Goal: Book appointment/travel/reservation

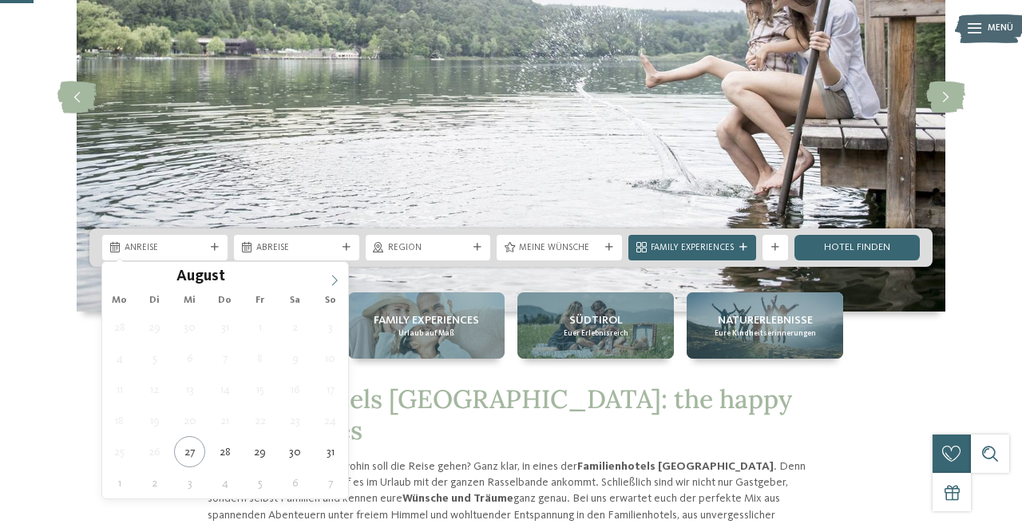
click at [337, 279] on icon at bounding box center [334, 280] width 11 height 11
type input "****"
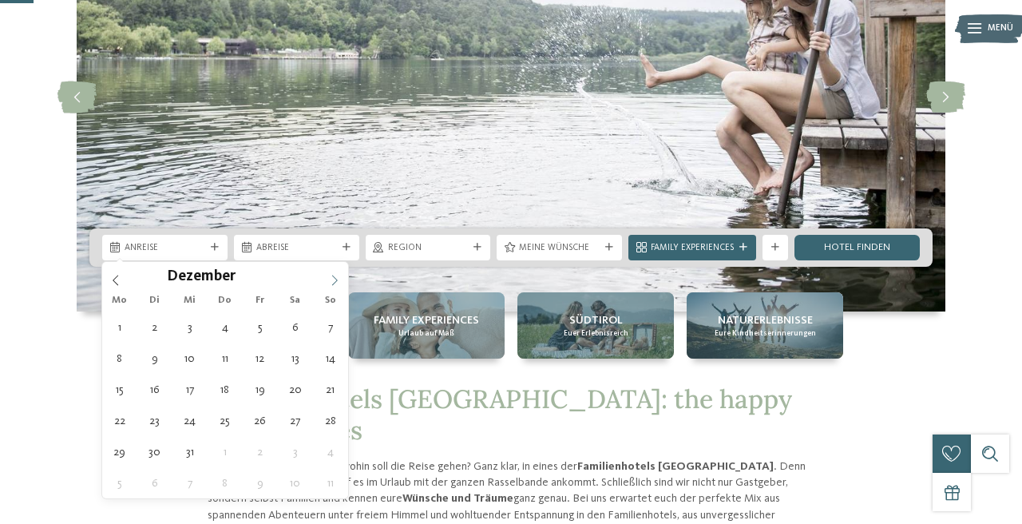
click at [337, 279] on icon at bounding box center [334, 280] width 11 height 11
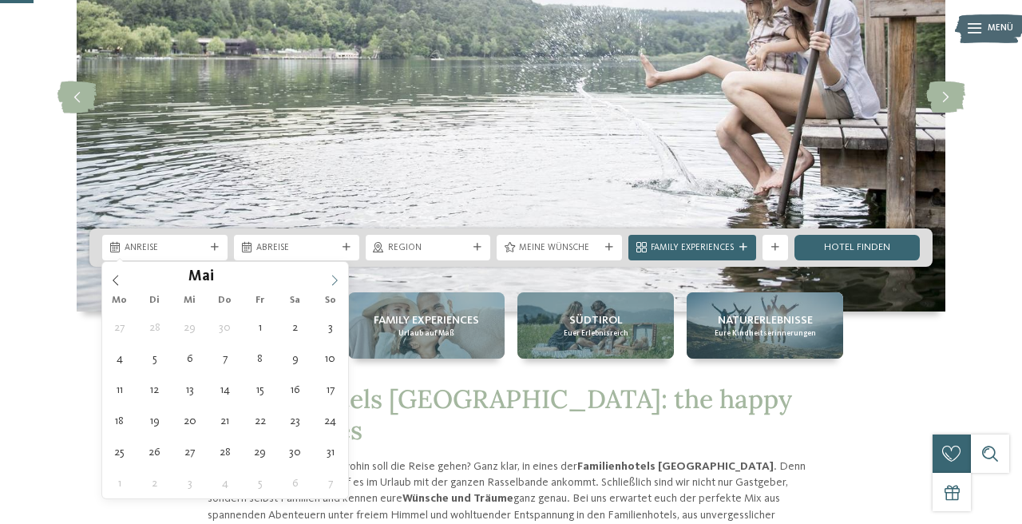
click at [337, 279] on icon at bounding box center [334, 280] width 11 height 11
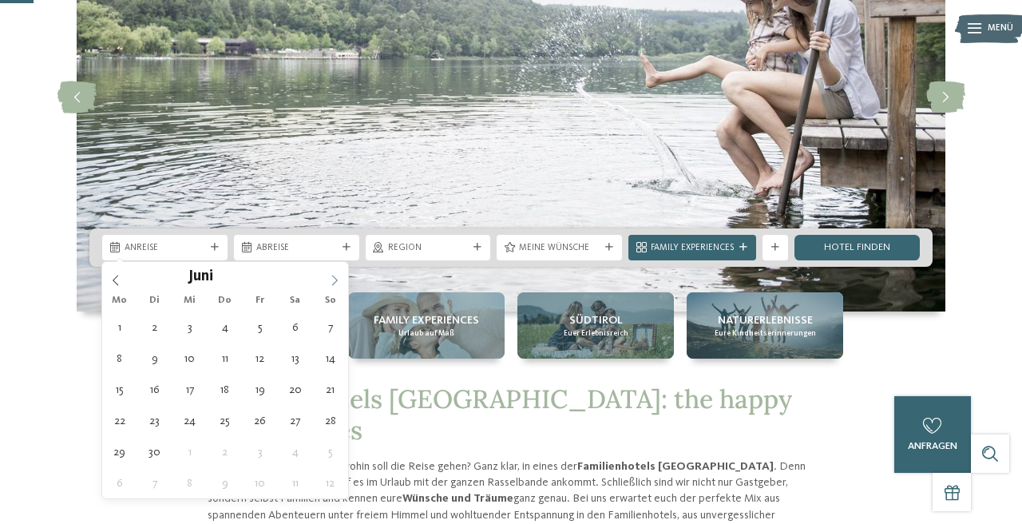
click at [337, 279] on icon at bounding box center [334, 280] width 11 height 11
type div "08.08.2026"
type input "****"
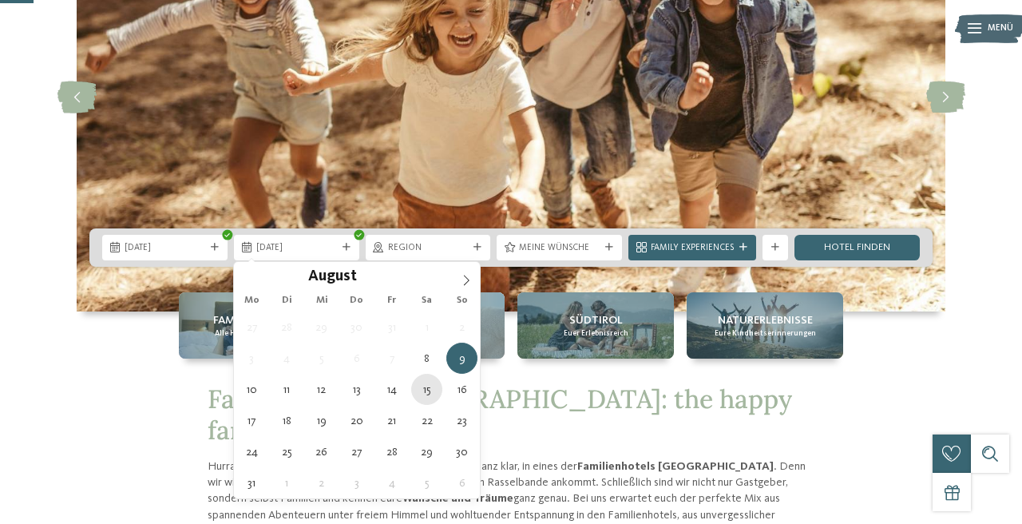
type div "15.08.2026"
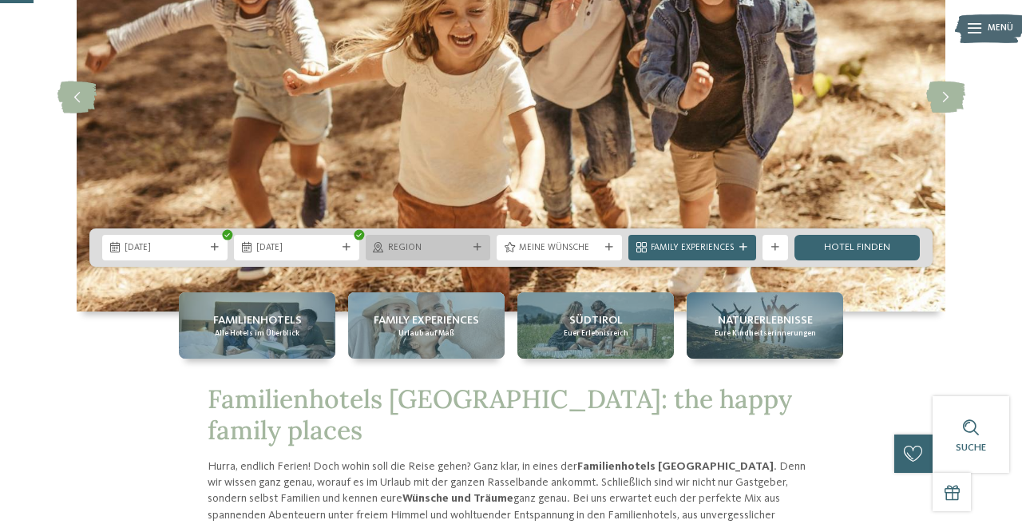
click at [446, 248] on span "Region" at bounding box center [428, 248] width 81 height 13
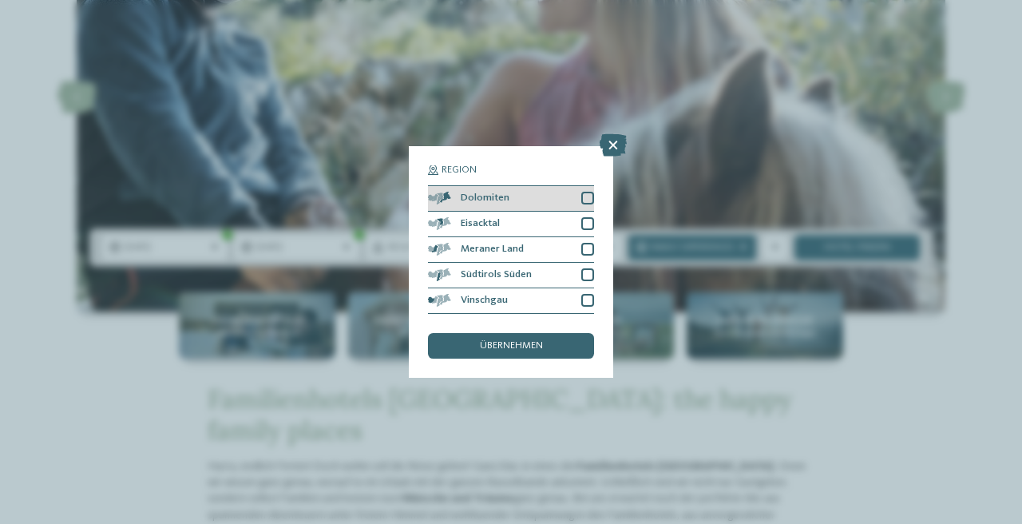
click at [586, 206] on div "Dolomiten" at bounding box center [511, 199] width 166 height 26
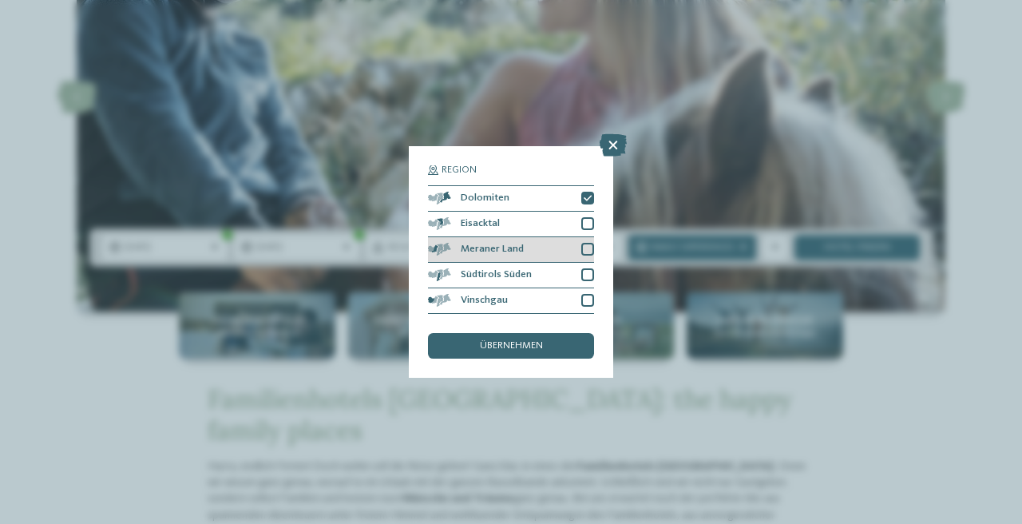
click at [586, 243] on div at bounding box center [587, 249] width 13 height 13
click at [588, 280] on div at bounding box center [587, 274] width 13 height 13
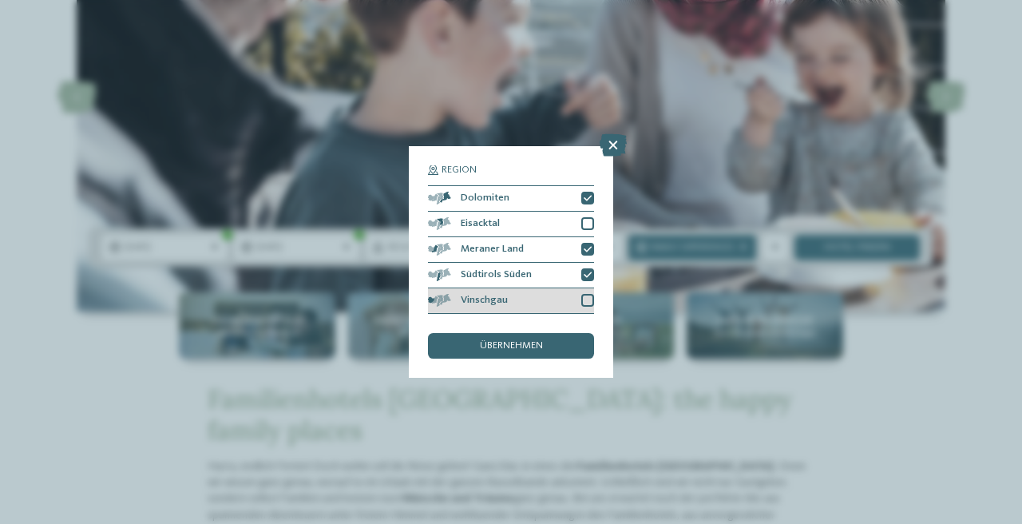
click at [588, 298] on div at bounding box center [587, 300] width 13 height 13
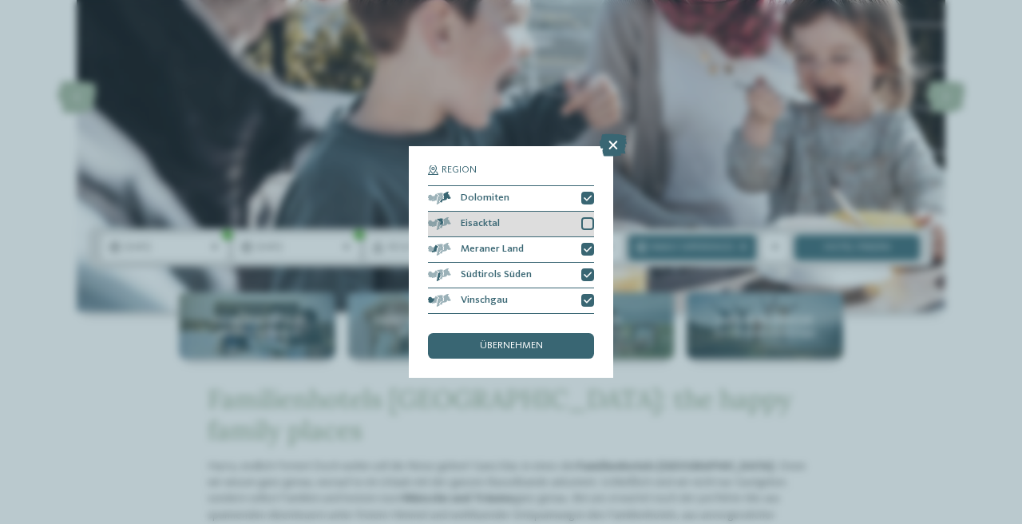
click at [586, 224] on div at bounding box center [587, 223] width 13 height 13
click at [553, 347] on div "übernehmen" at bounding box center [511, 346] width 166 height 26
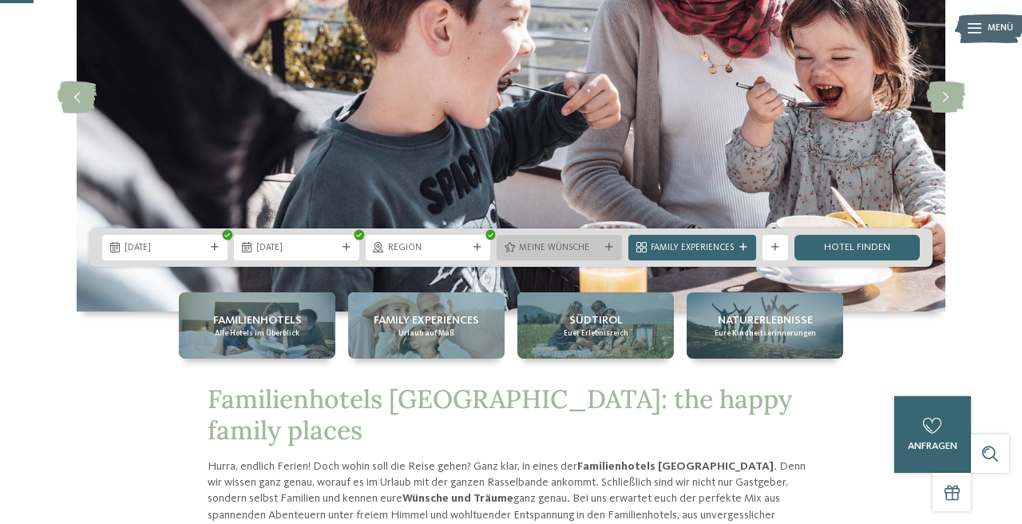
click at [538, 242] on span "Meine Wünsche" at bounding box center [559, 248] width 81 height 13
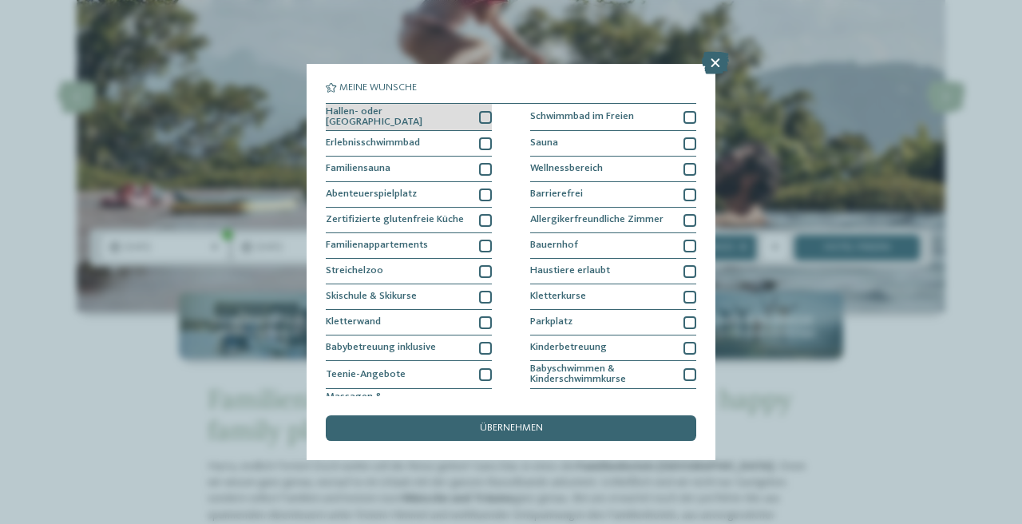
click at [447, 112] on div "Hallen- oder Schleusenbad" at bounding box center [409, 118] width 166 height 28
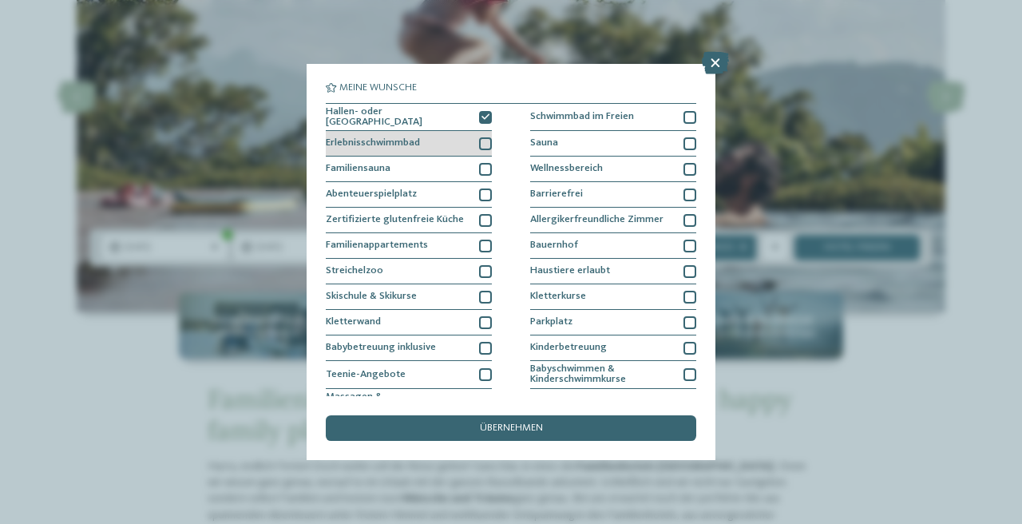
click at [444, 137] on div "Erlebnisschwimmbad" at bounding box center [409, 144] width 166 height 26
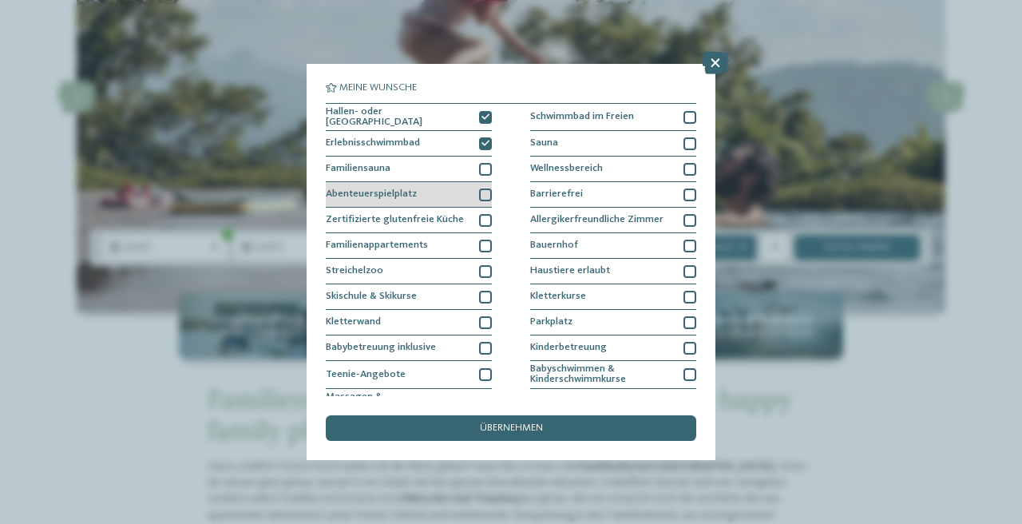
click at [431, 191] on div "Abenteuerspielplatz" at bounding box center [409, 195] width 166 height 26
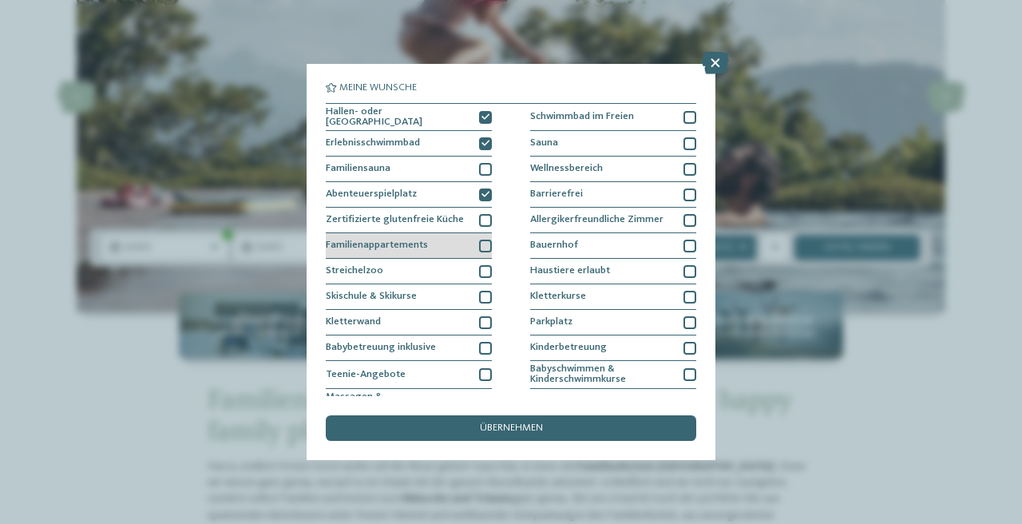
click at [430, 241] on div "Familienappartements" at bounding box center [409, 246] width 166 height 26
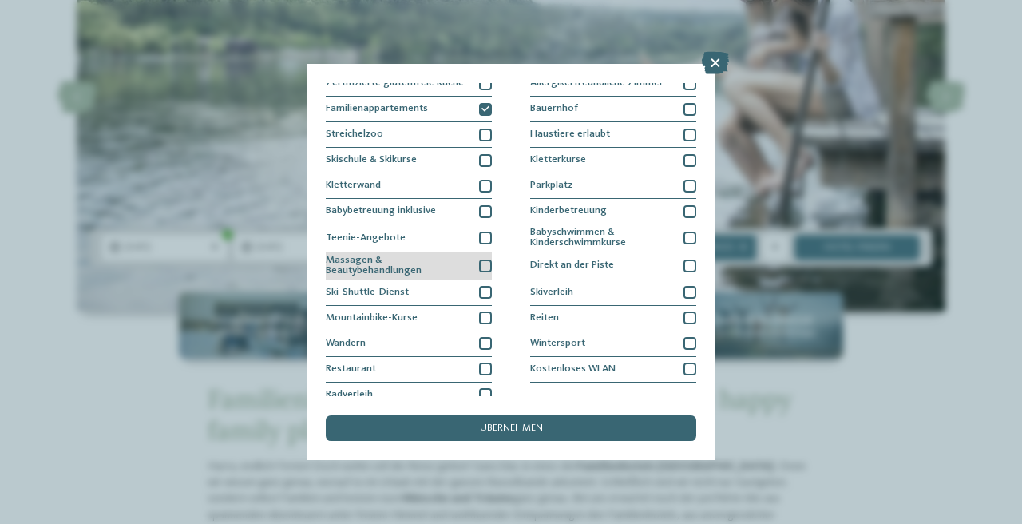
scroll to position [146, 0]
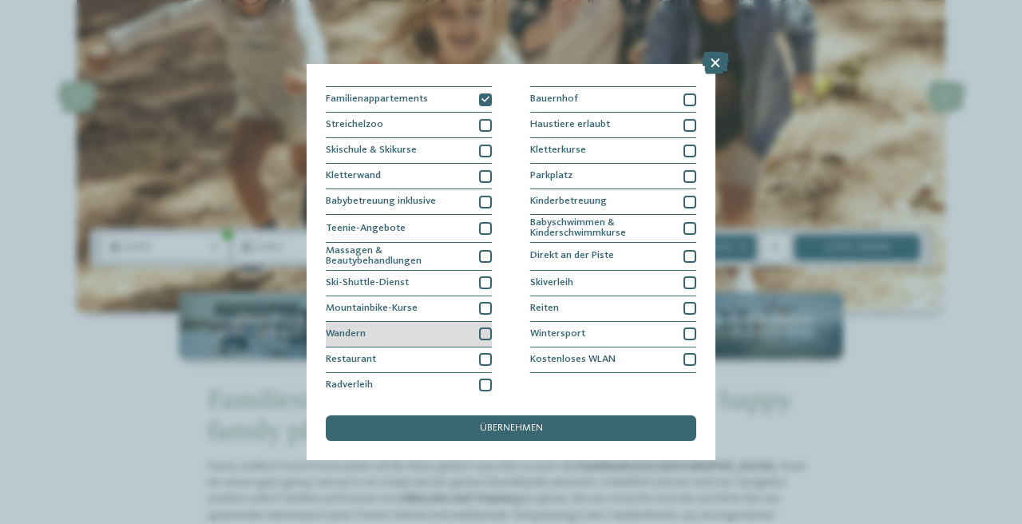
click at [418, 333] on div "Wandern" at bounding box center [409, 335] width 166 height 26
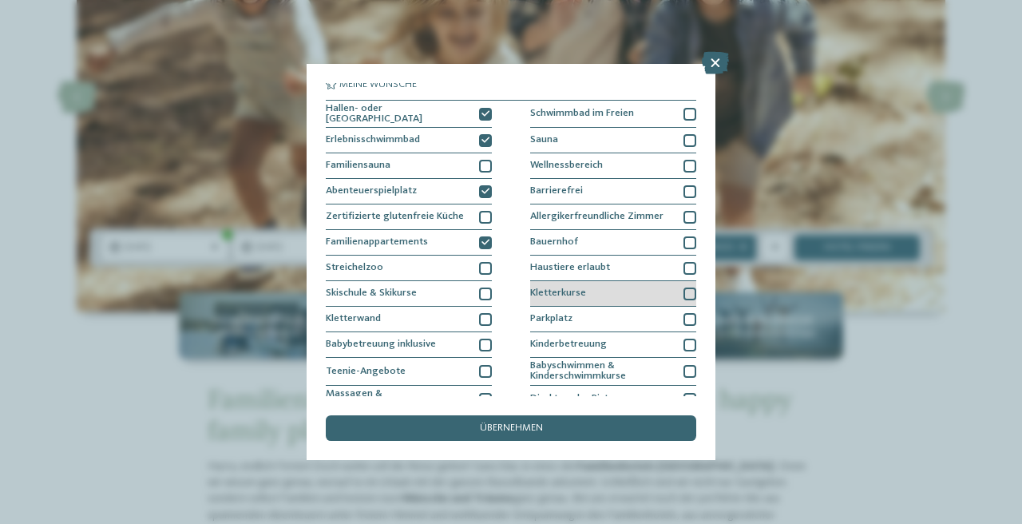
scroll to position [0, 0]
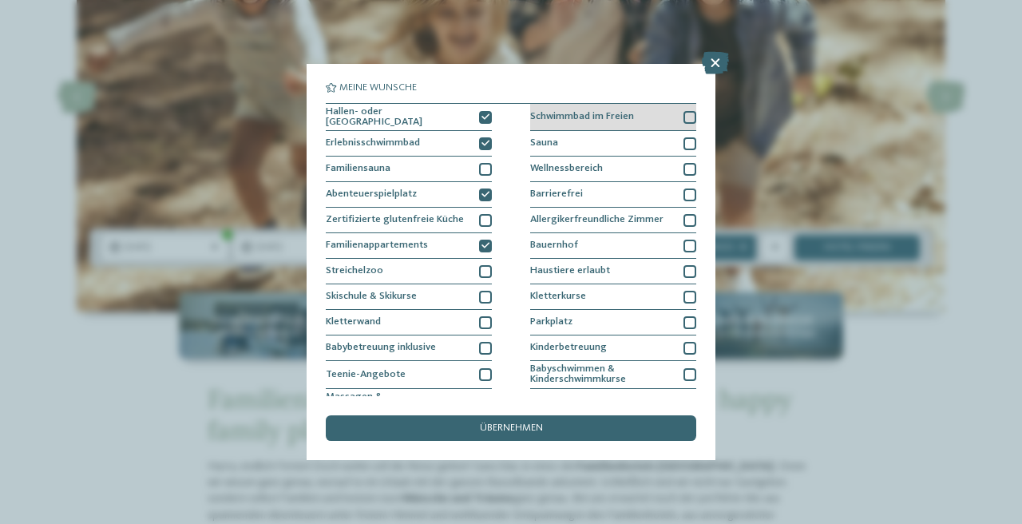
click at [586, 112] on span "Schwimmbad im Freien" at bounding box center [582, 117] width 104 height 10
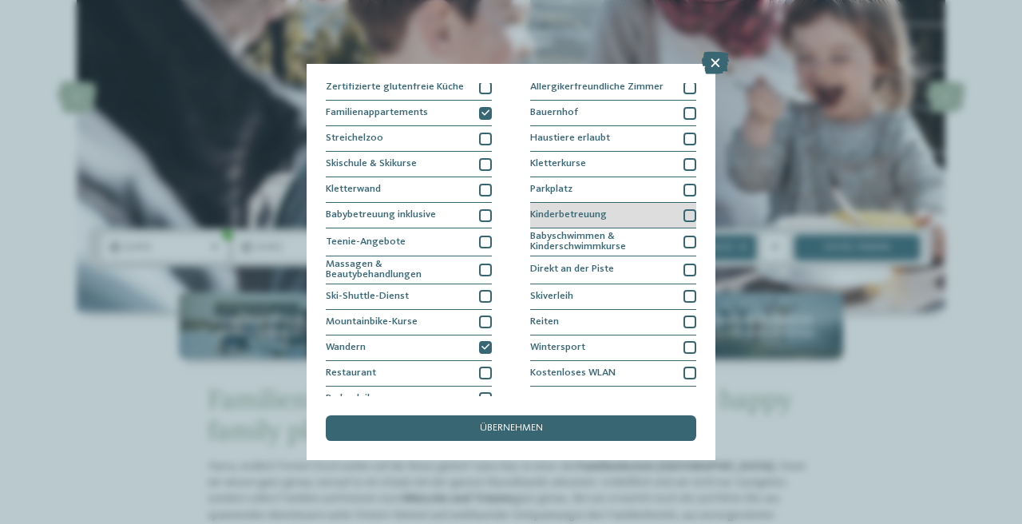
scroll to position [146, 0]
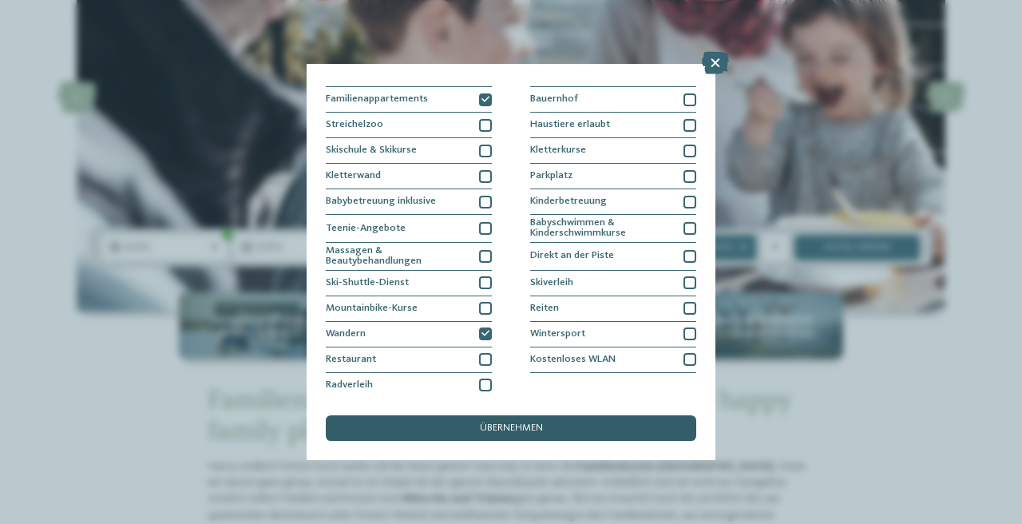
click at [579, 436] on div "übernehmen" at bounding box center [511, 428] width 370 height 26
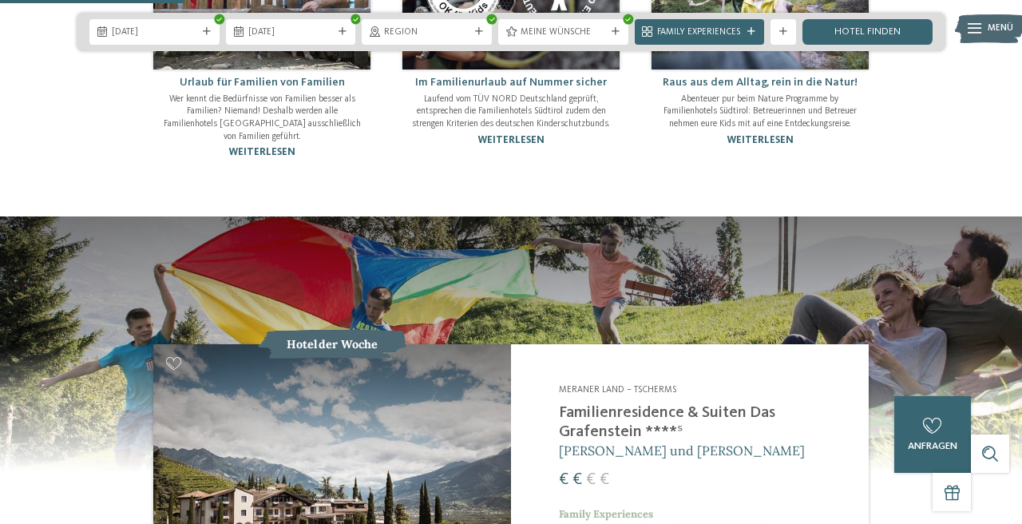
scroll to position [1049, 0]
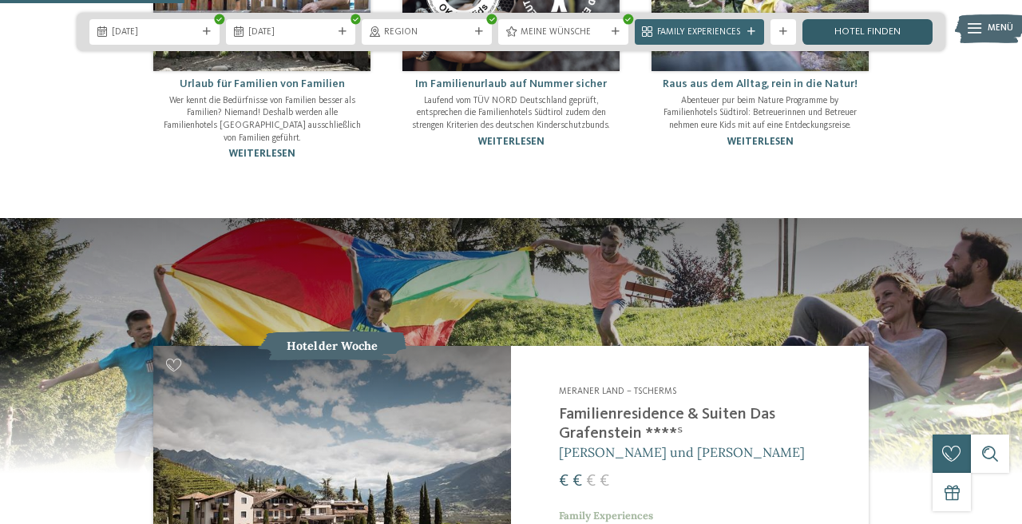
click at [842, 26] on link "Hotel finden" at bounding box center [867, 32] width 130 height 26
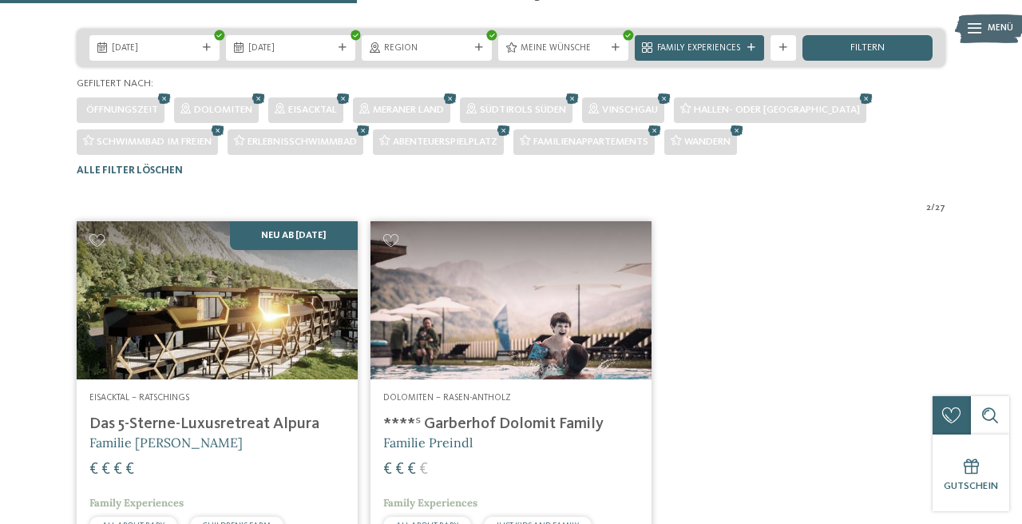
scroll to position [225, 0]
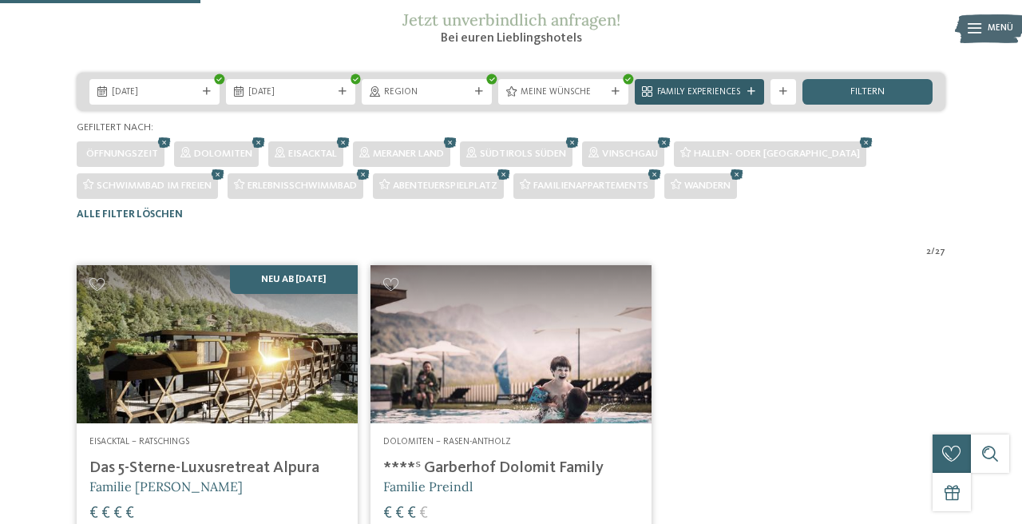
click at [751, 96] on icon at bounding box center [751, 92] width 8 height 8
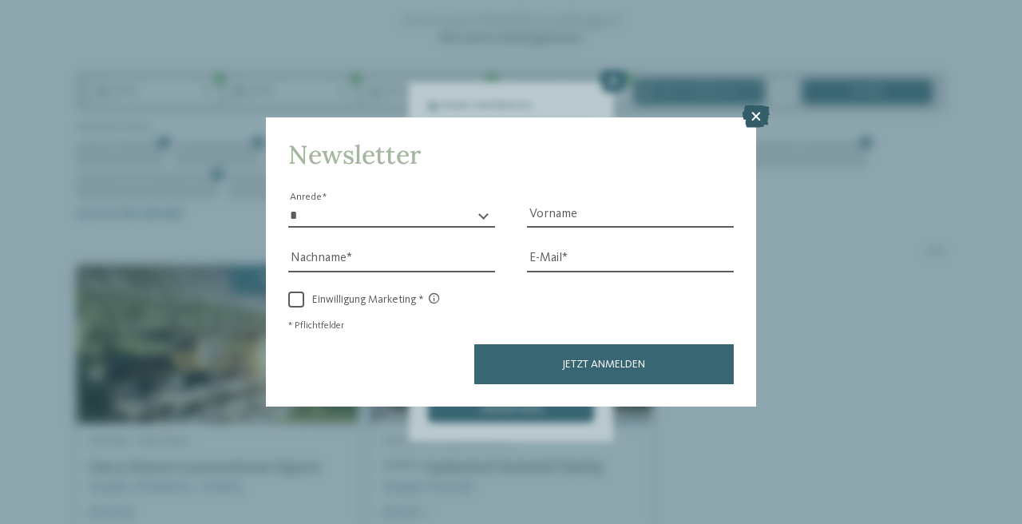
click at [751, 122] on icon at bounding box center [756, 116] width 27 height 22
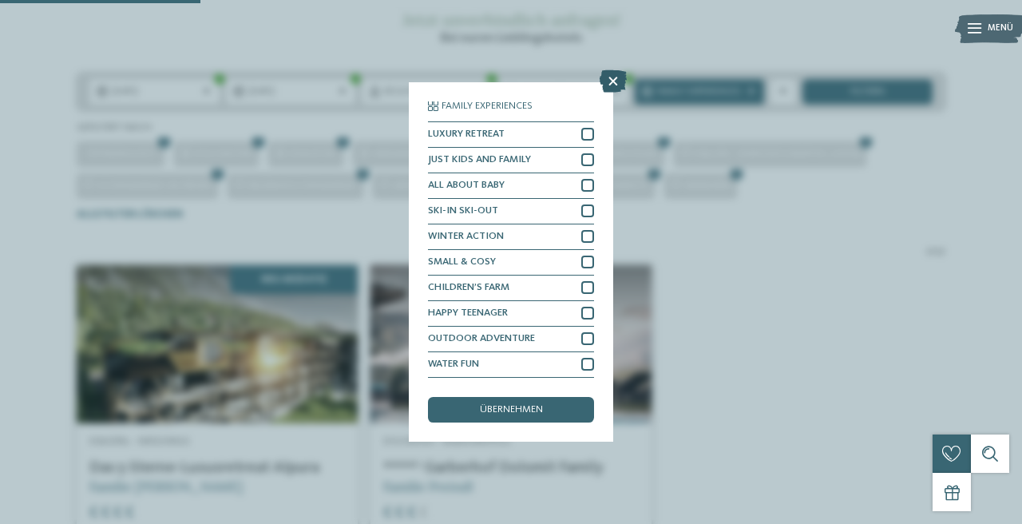
click at [609, 80] on icon at bounding box center [613, 81] width 27 height 22
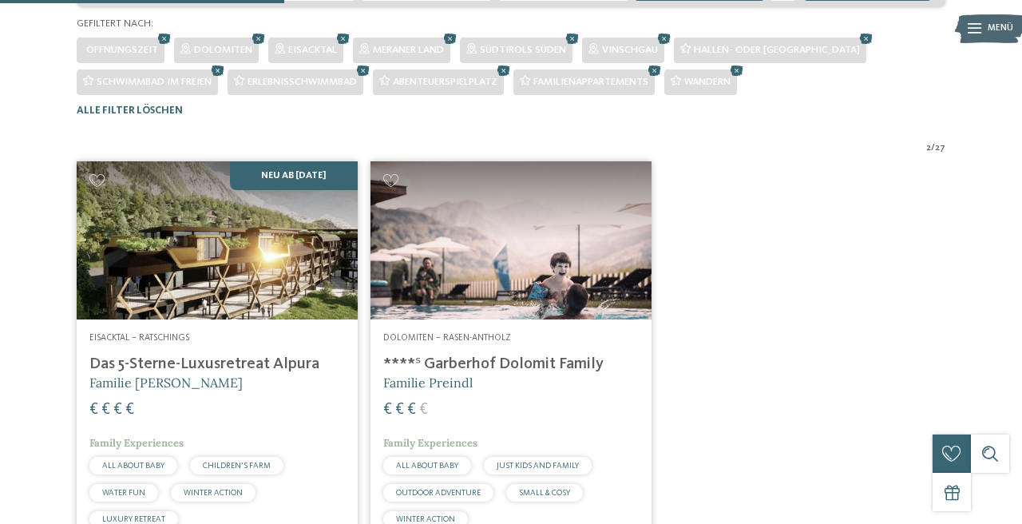
scroll to position [334, 0]
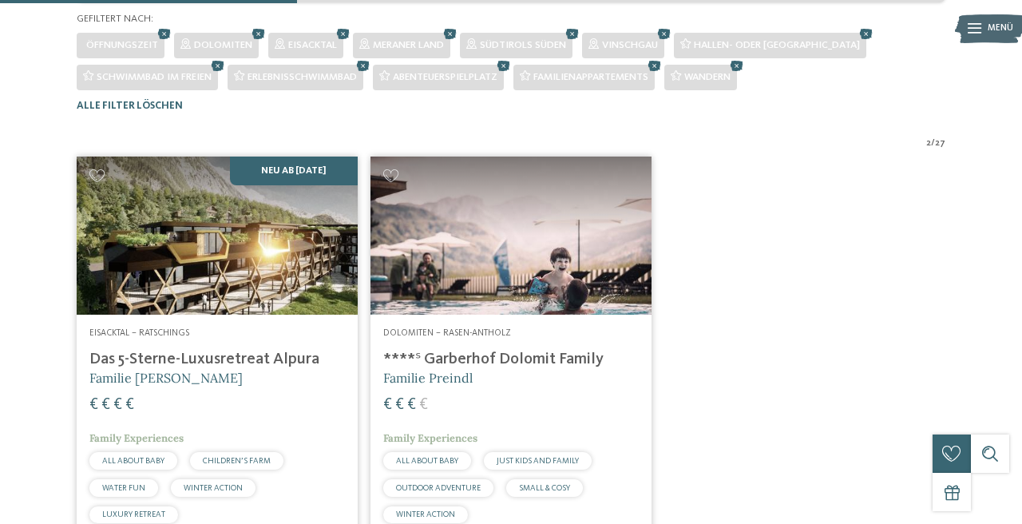
click at [506, 369] on h4 "****ˢ Garberhof Dolomit Family" at bounding box center [511, 359] width 256 height 19
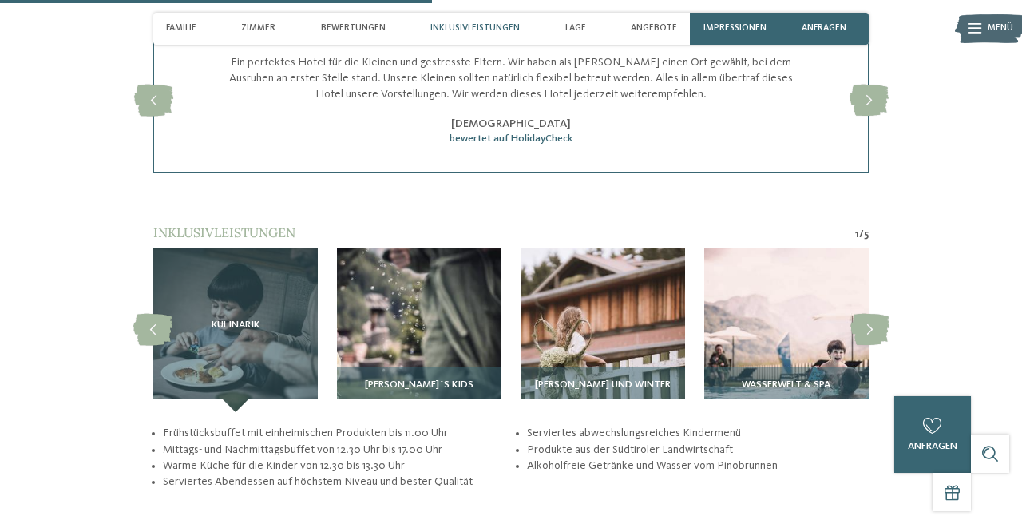
scroll to position [2289, 0]
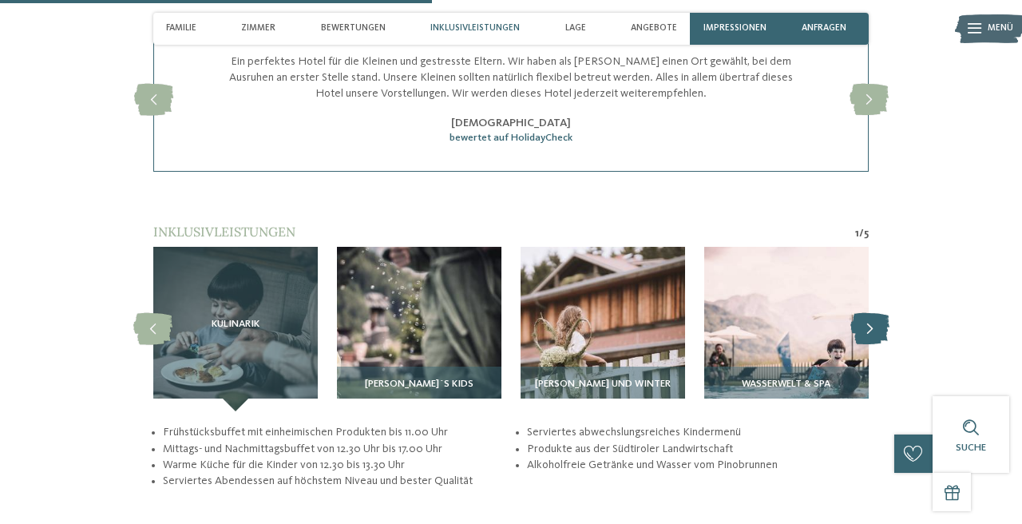
click at [885, 322] on icon at bounding box center [869, 329] width 39 height 32
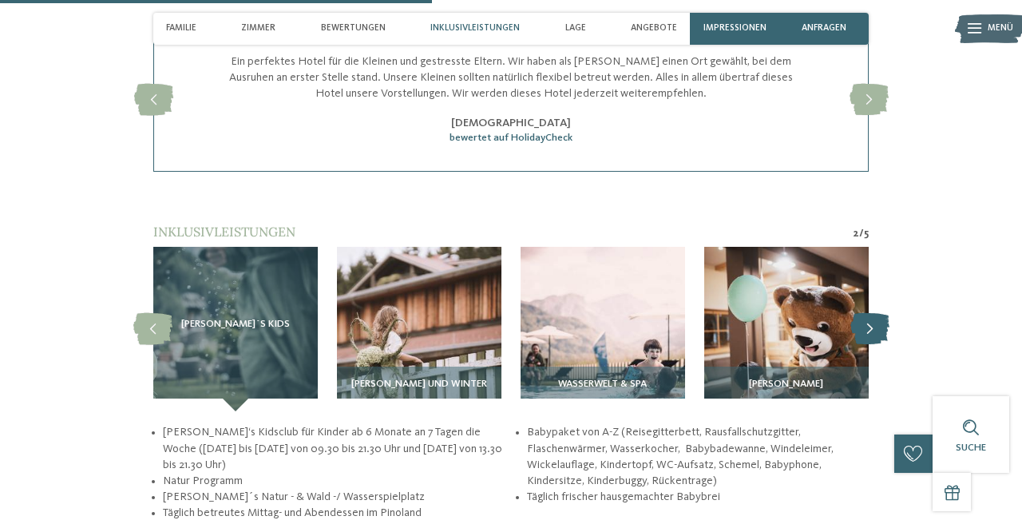
click at [885, 322] on icon at bounding box center [869, 329] width 39 height 32
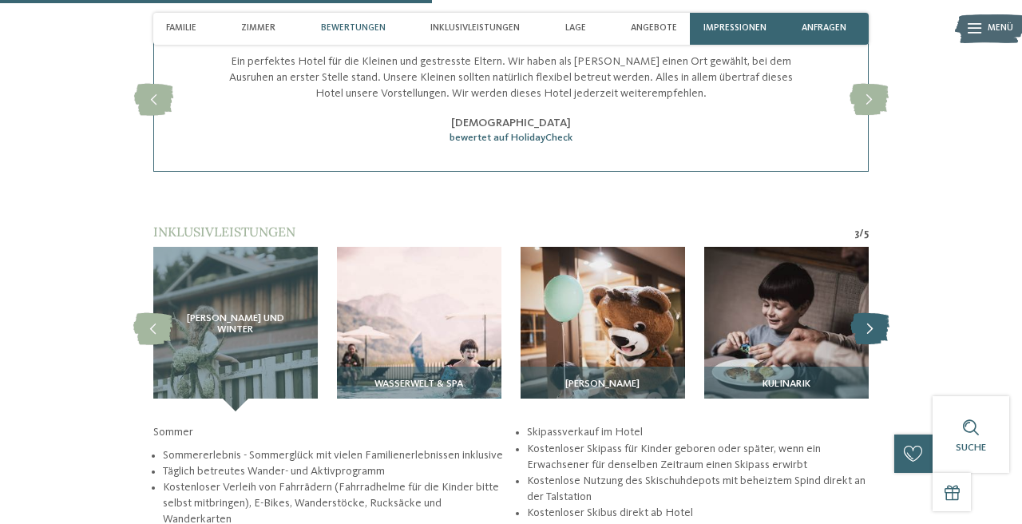
click at [885, 322] on icon at bounding box center [869, 329] width 39 height 32
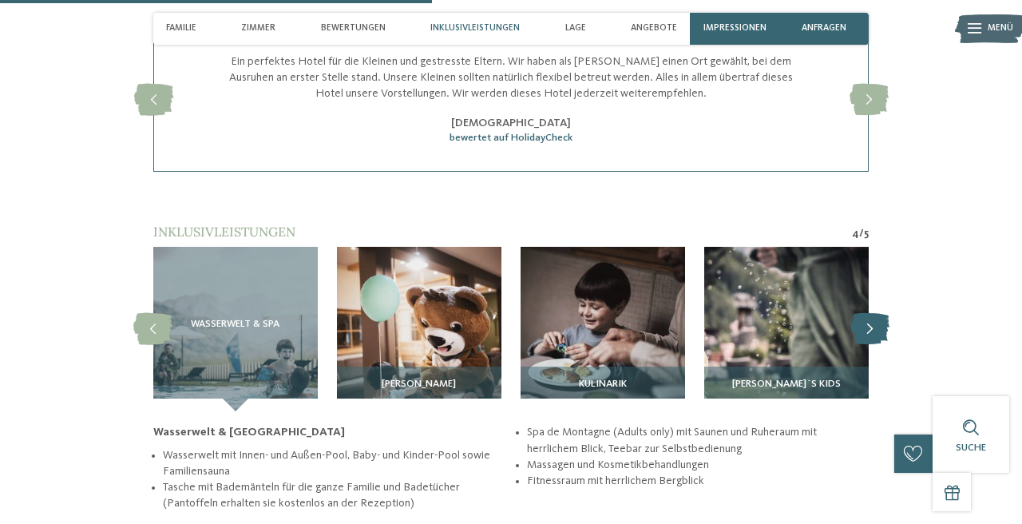
click at [885, 322] on icon at bounding box center [869, 329] width 39 height 32
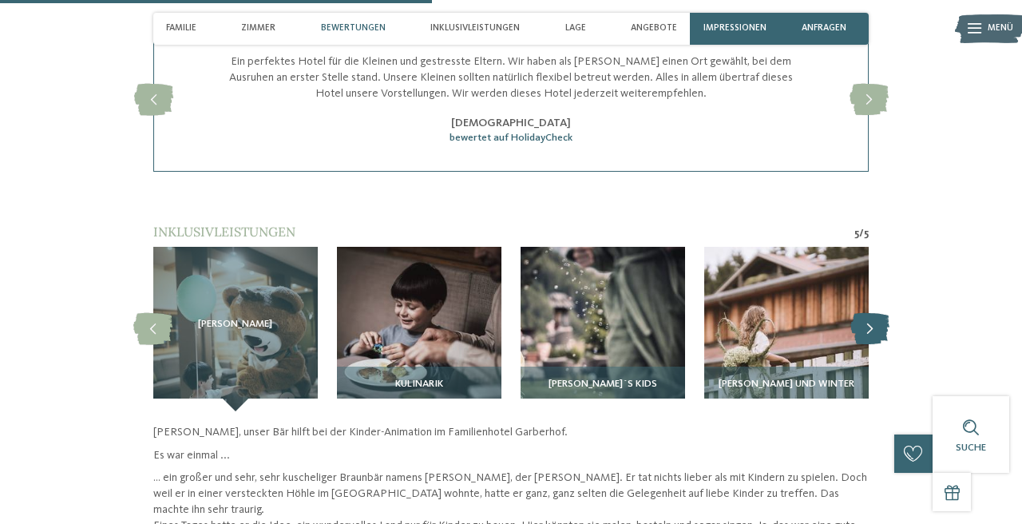
click at [885, 322] on icon at bounding box center [869, 329] width 39 height 32
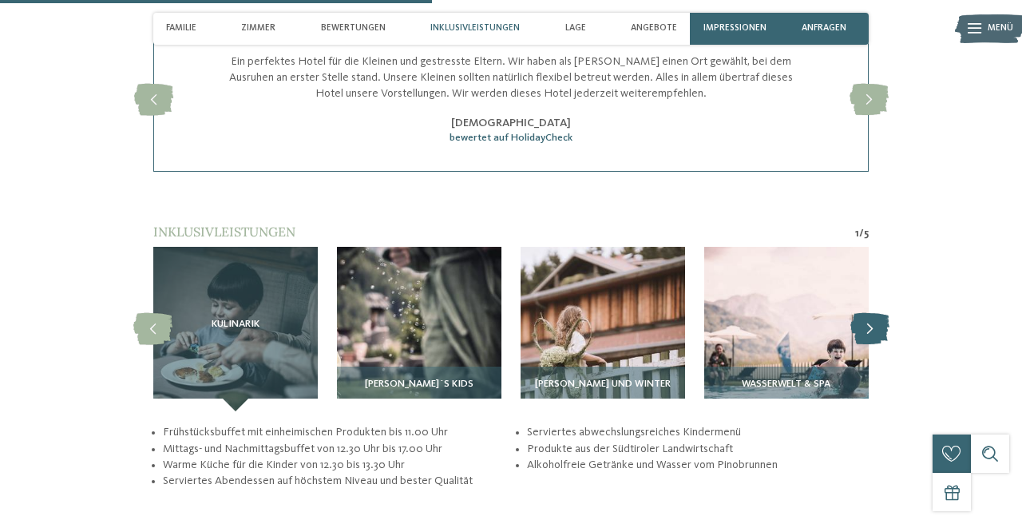
click at [885, 322] on icon at bounding box center [869, 329] width 39 height 32
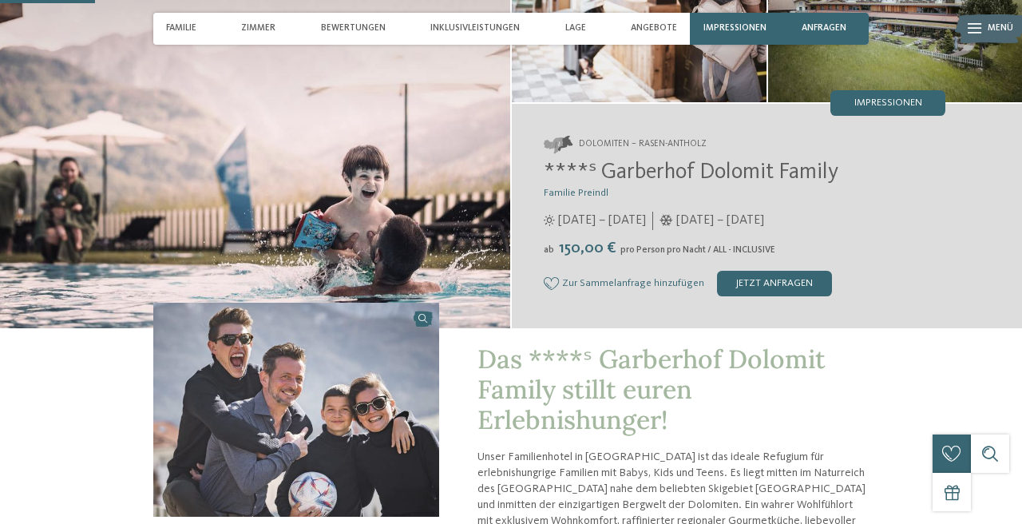
scroll to position [0, 0]
